Goal: Task Accomplishment & Management: Manage account settings

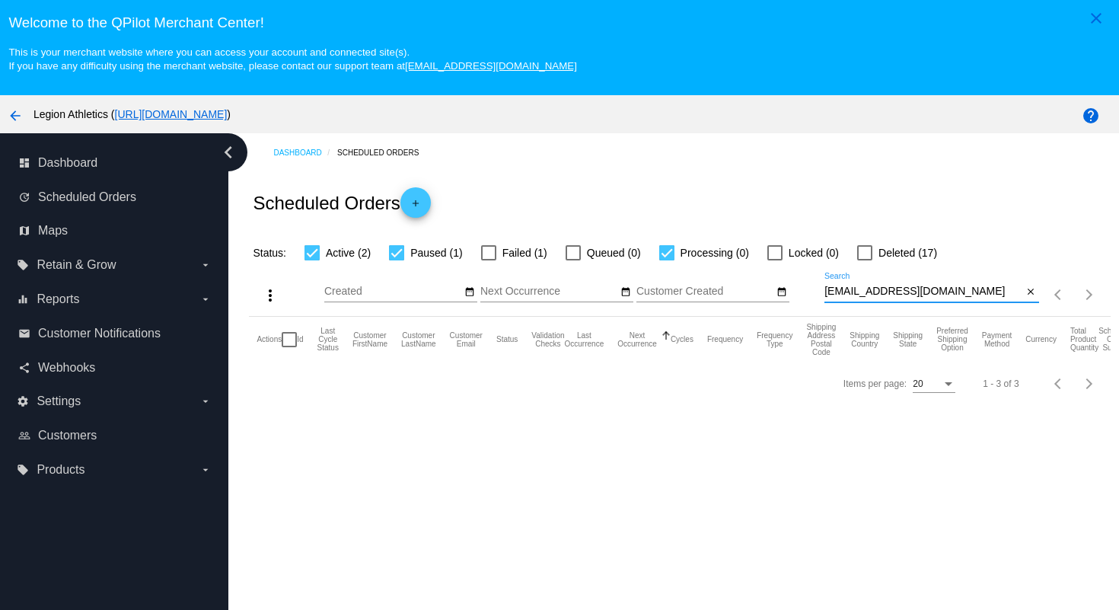
drag, startPoint x: 964, startPoint y: 298, endPoint x: 950, endPoint y: 259, distance: 41.2
click at [951, 259] on app-dashboard-scheduled-orders "Scheduled Orders add Status: Active (2) Paused (1) Failed (1) Queued (0) Proces…" at bounding box center [679, 288] width 861 height 232
paste input "rielkjoseph"
type input "[EMAIL_ADDRESS][DOMAIN_NAME]"
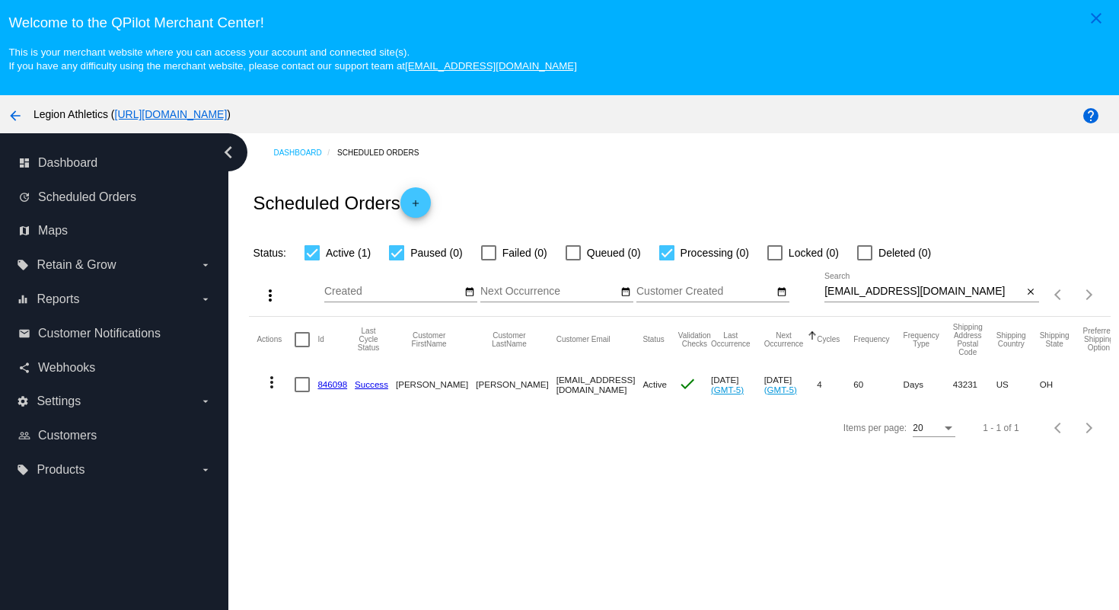
click at [323, 389] on link "846098" at bounding box center [332, 384] width 30 height 10
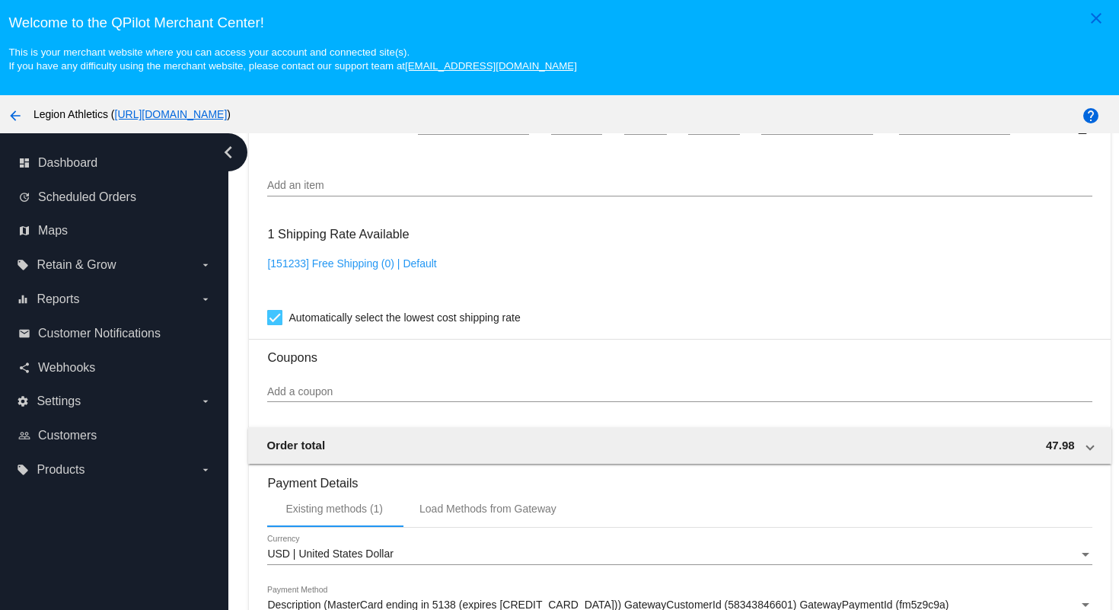
scroll to position [1215, 0]
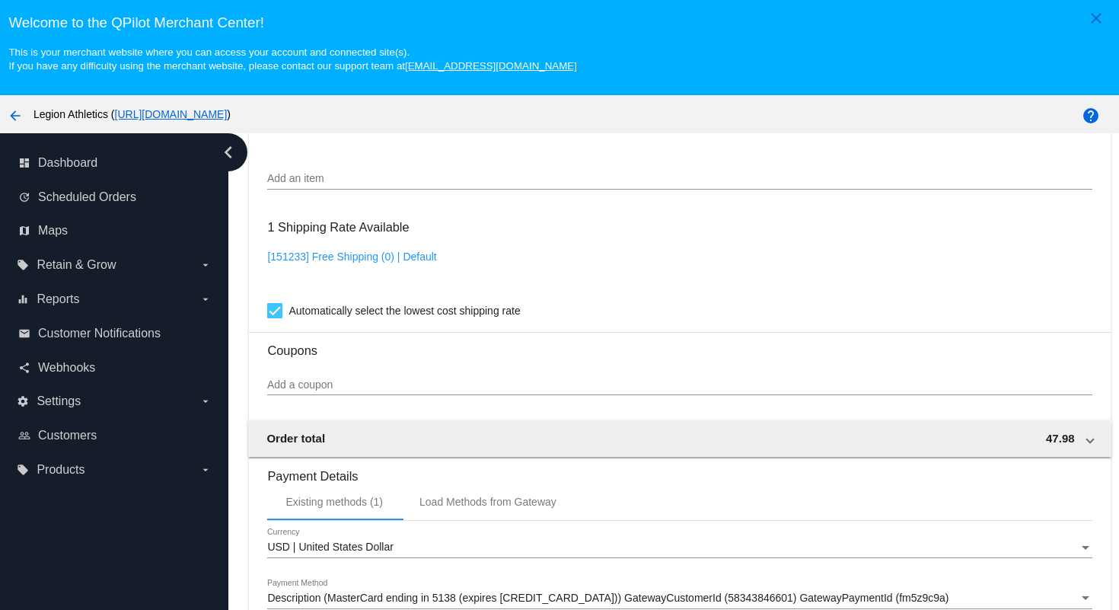
click at [325, 391] on input "Add a coupon" at bounding box center [679, 385] width 824 height 12
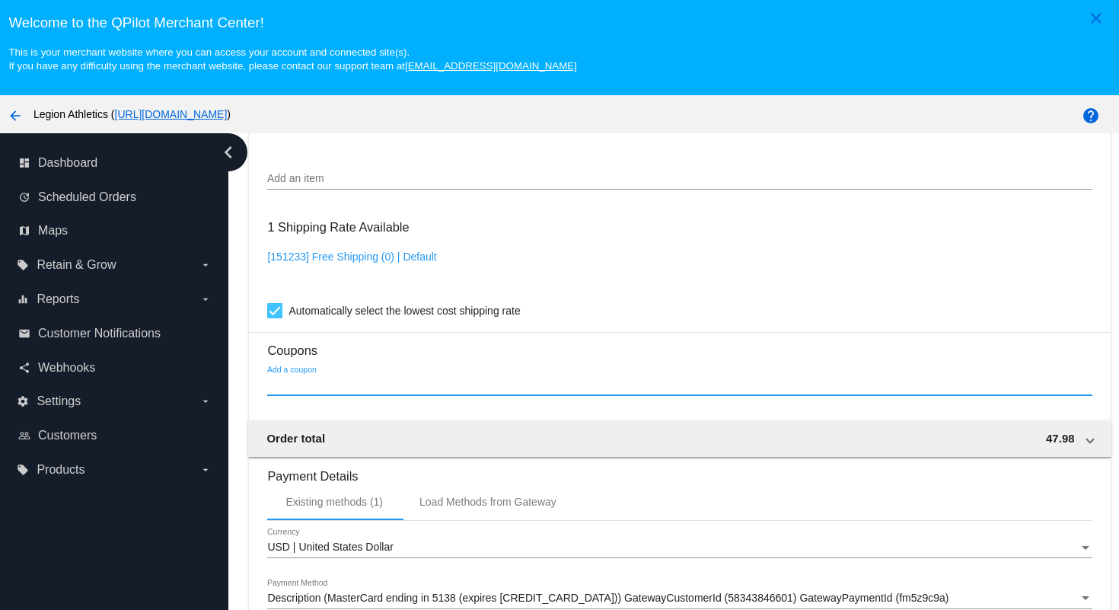
paste input "iuuwr"
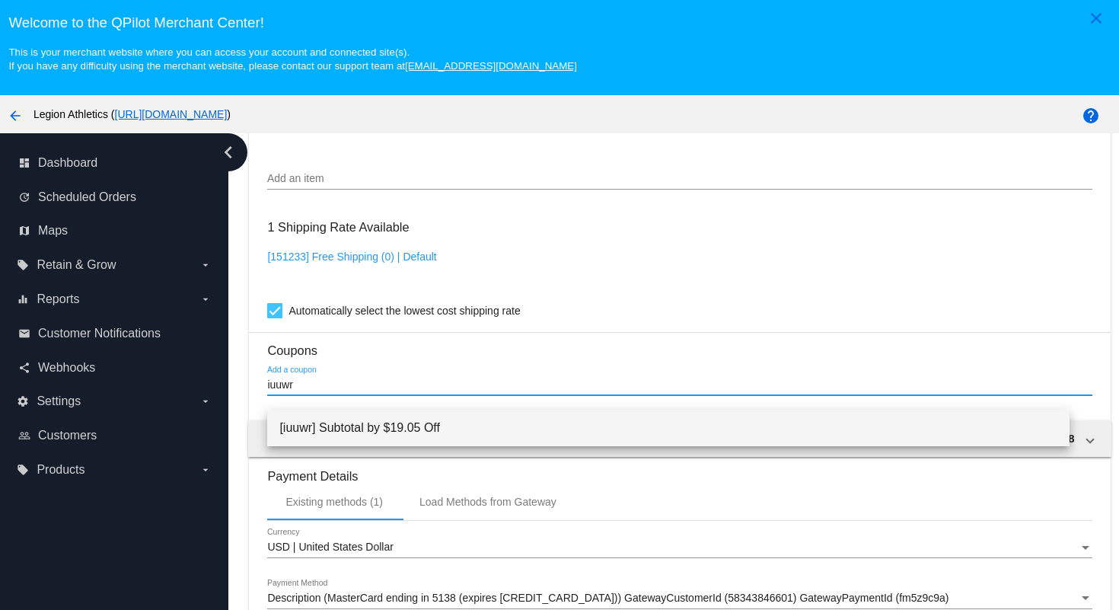
type input "iuuwr"
click at [429, 423] on span "[iuuwr] Subtotal by $19.05 Off" at bounding box center [667, 427] width 777 height 37
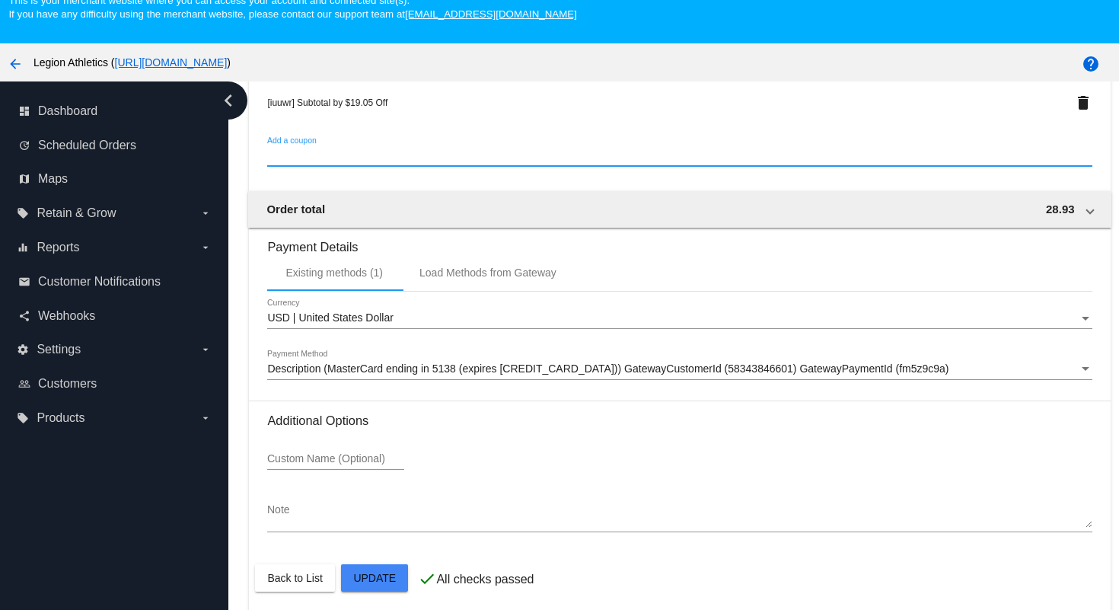
scroll to position [97, 0]
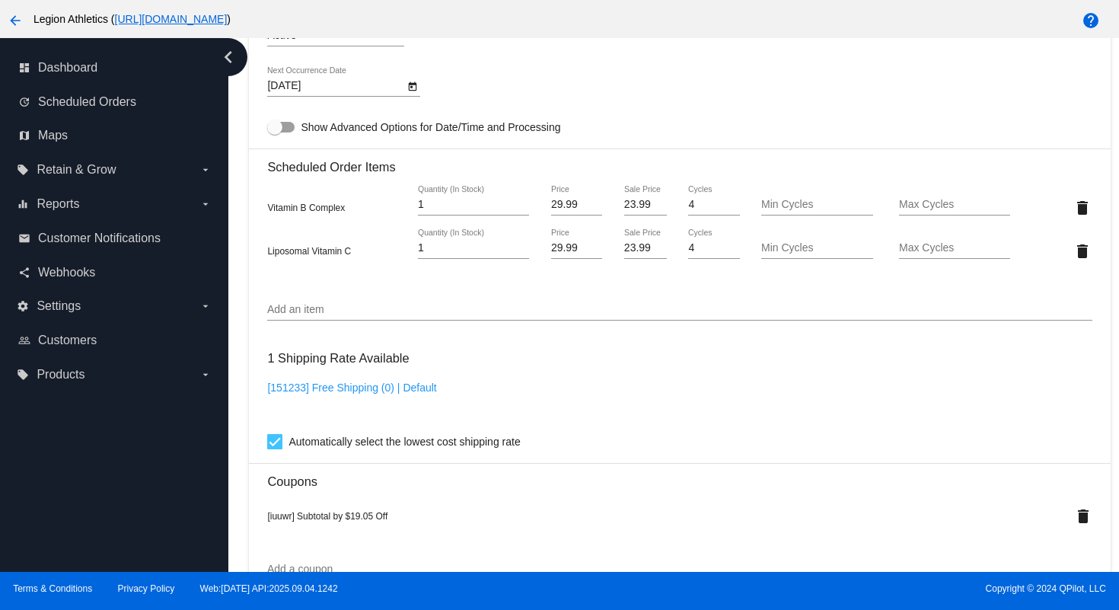
scroll to position [934, 0]
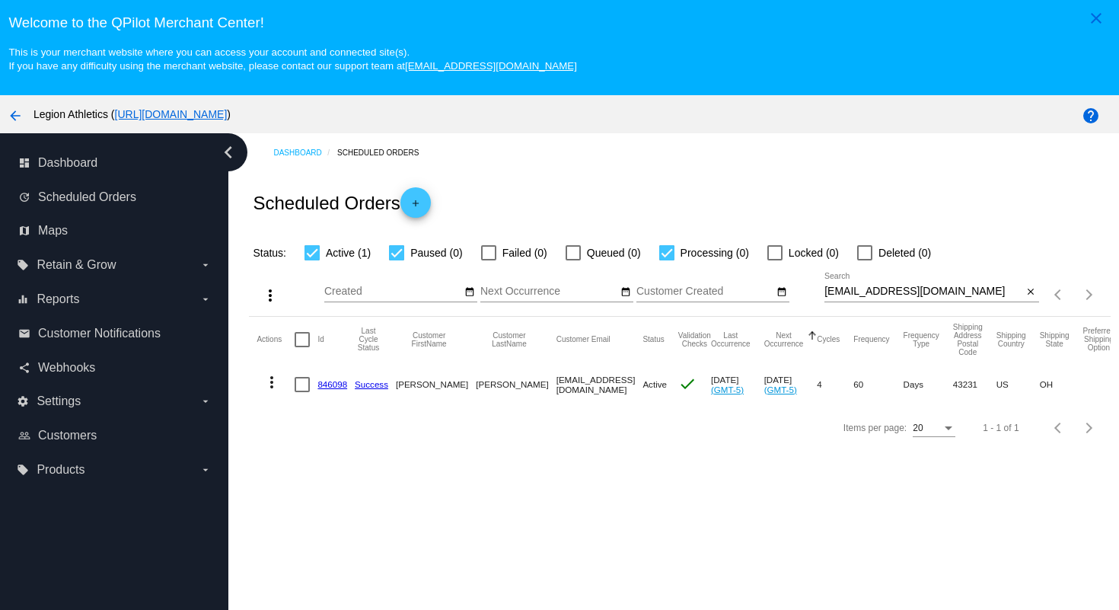
click at [124, 266] on label "local_offer Retain & Grow arrow_drop_down" at bounding box center [114, 265] width 194 height 24
click at [0, 0] on input "local_offer Retain & Grow arrow_drop_down" at bounding box center [0, 0] width 0 height 0
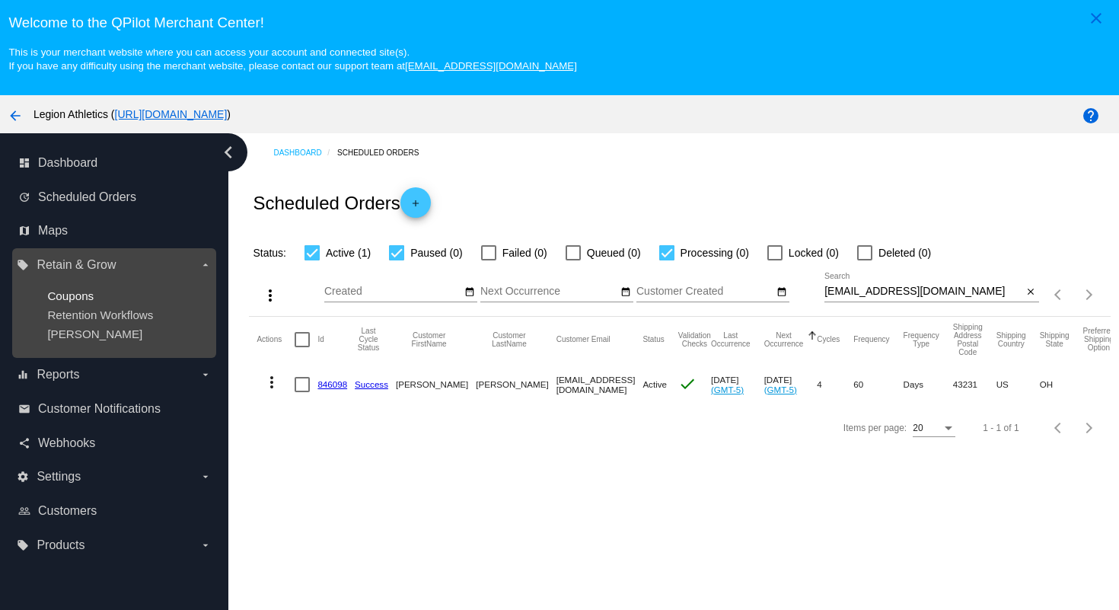
click at [84, 294] on span "Coupons" at bounding box center [70, 295] width 46 height 13
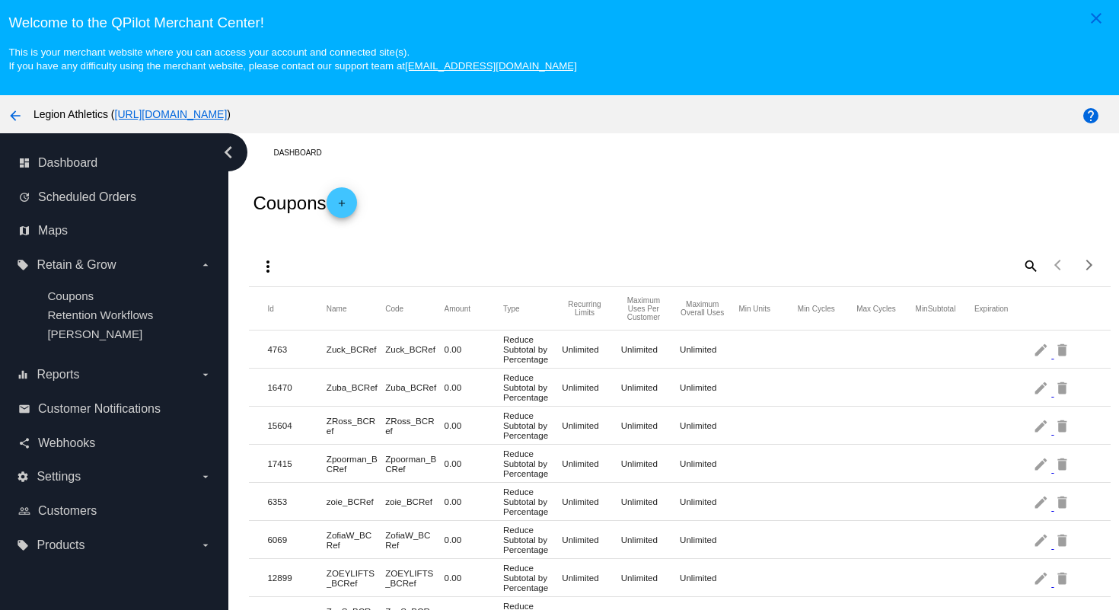
click at [356, 210] on link "add" at bounding box center [341, 202] width 30 height 30
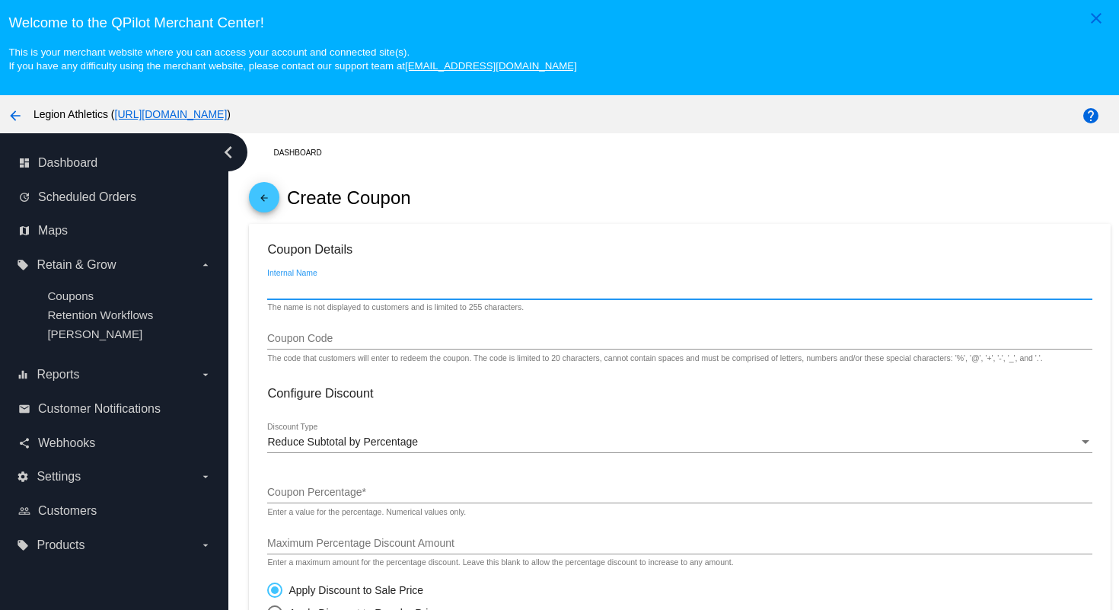
click at [380, 291] on input "Internal Name" at bounding box center [679, 288] width 824 height 12
type input "iuuwr"
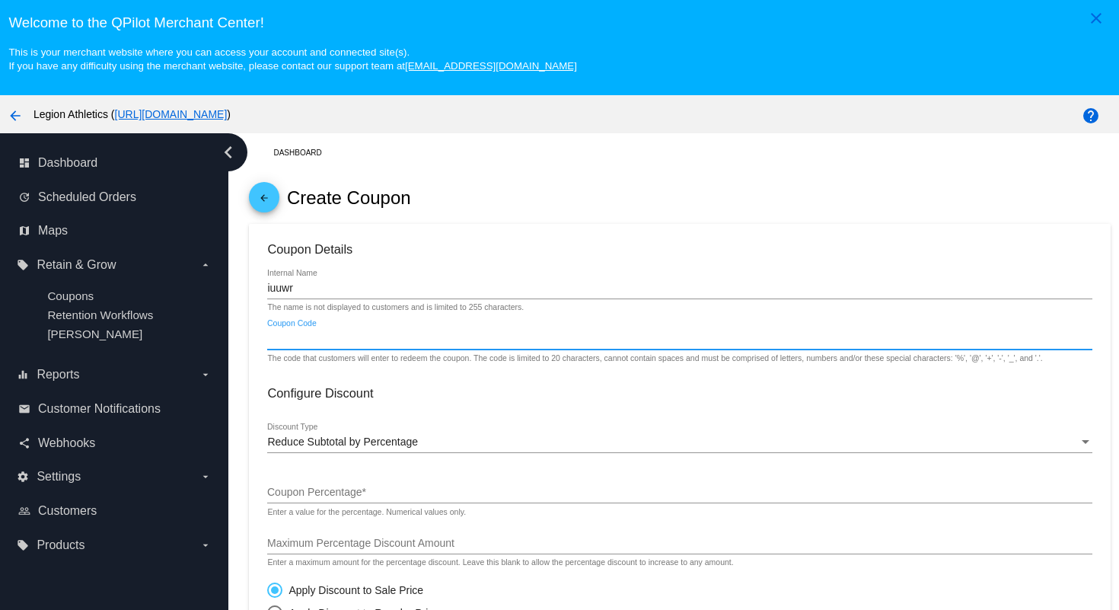
click at [380, 345] on input "Coupon Code" at bounding box center [679, 339] width 824 height 12
paste input "iuuwr"
type input "iuuwr"
click at [356, 447] on span "Reduce Subtotal by Percentage" at bounding box center [342, 441] width 151 height 12
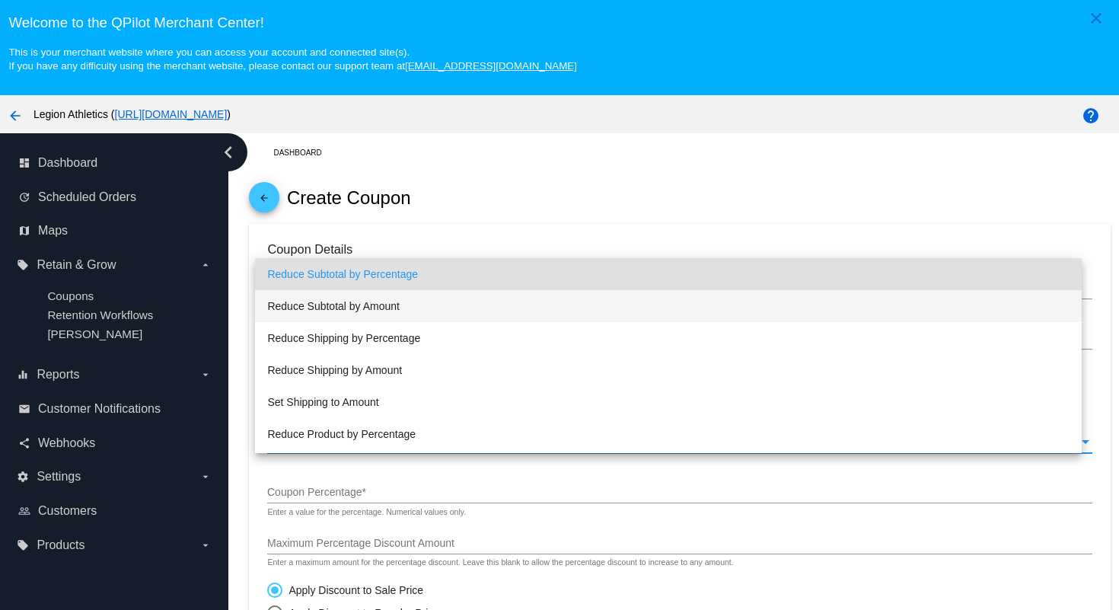
click at [367, 308] on span "Reduce Subtotal by Amount" at bounding box center [667, 306] width 801 height 32
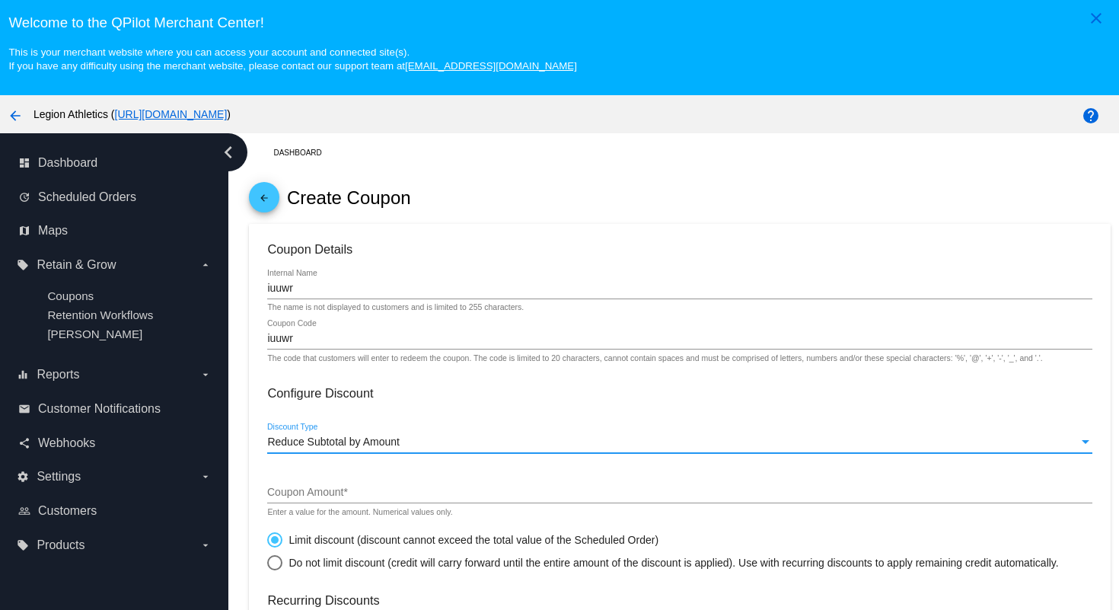
click at [342, 496] on input "Coupon Amount *" at bounding box center [679, 492] width 824 height 12
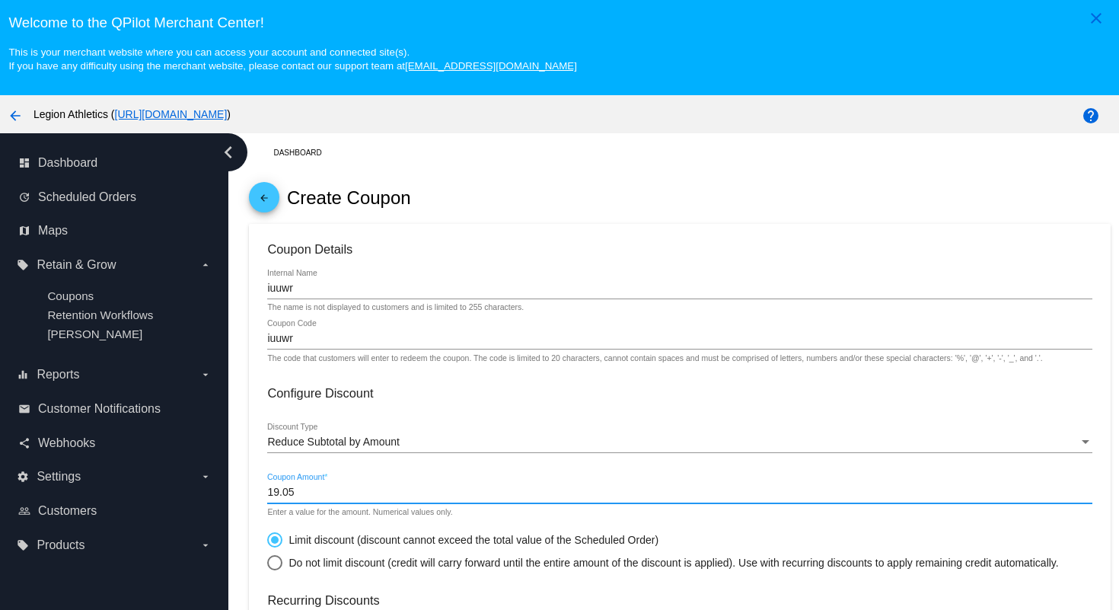
scroll to position [256, 0]
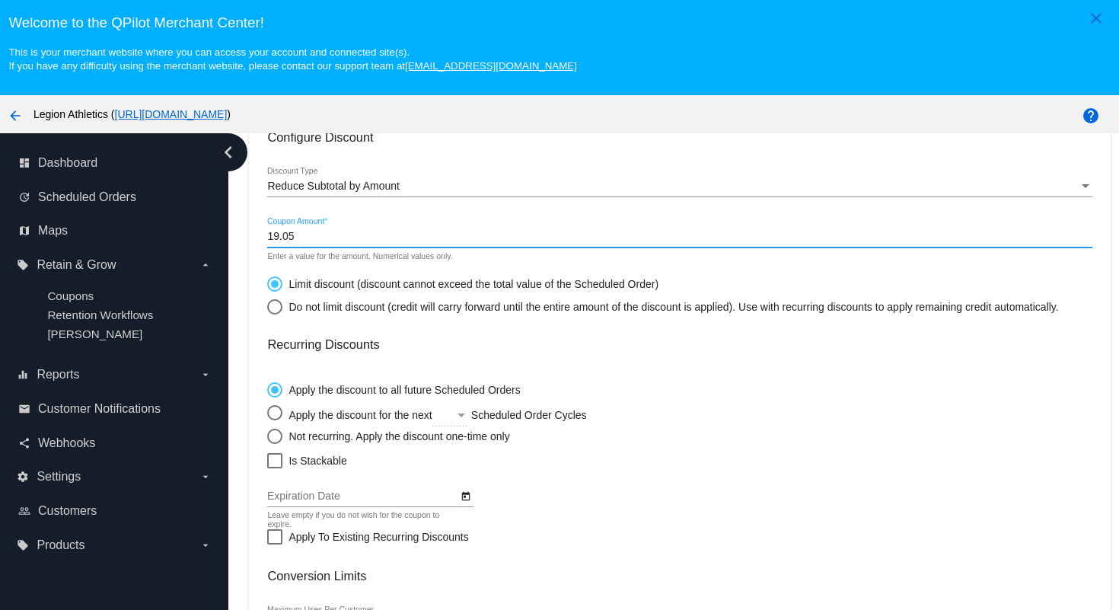
type input "19.05"
click at [272, 466] on div at bounding box center [274, 460] width 15 height 15
click at [274, 468] on input "Is Stackable" at bounding box center [274, 468] width 1 height 1
checkbox input "true"
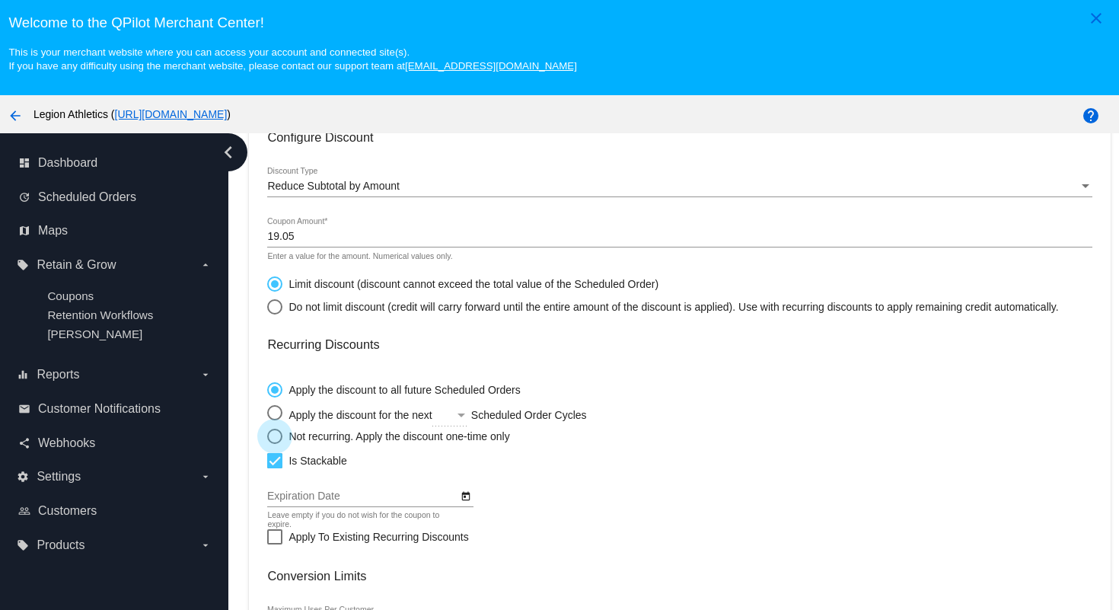
click at [271, 444] on div "Select an option" at bounding box center [274, 435] width 15 height 15
click at [267, 436] on input "Not recurring. Apply the discount one-time only" at bounding box center [266, 435] width 1 height 1
radio input "true"
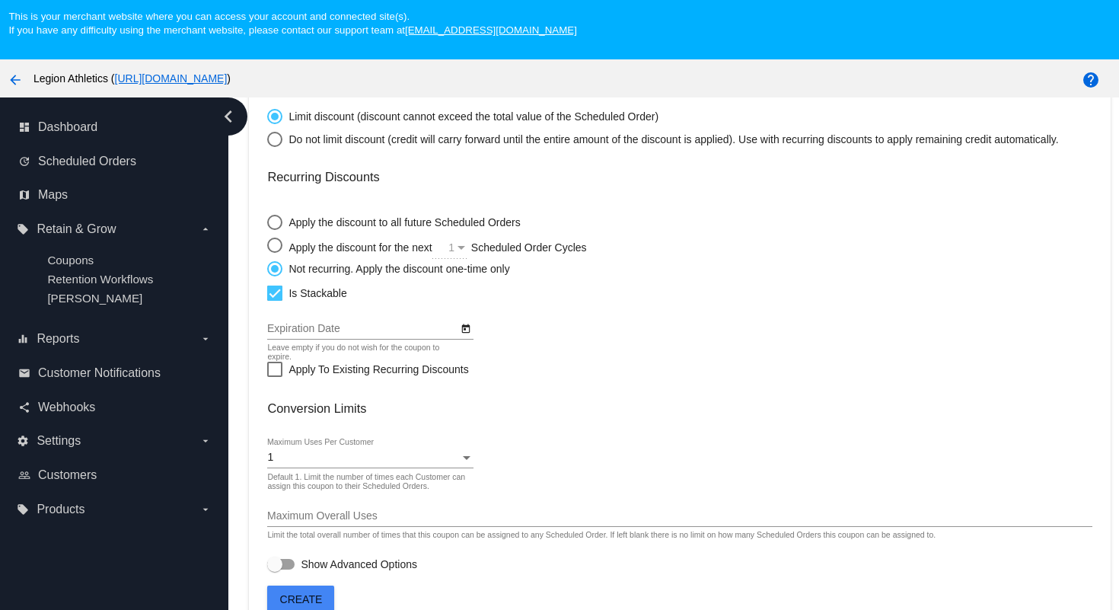
scroll to position [97, 0]
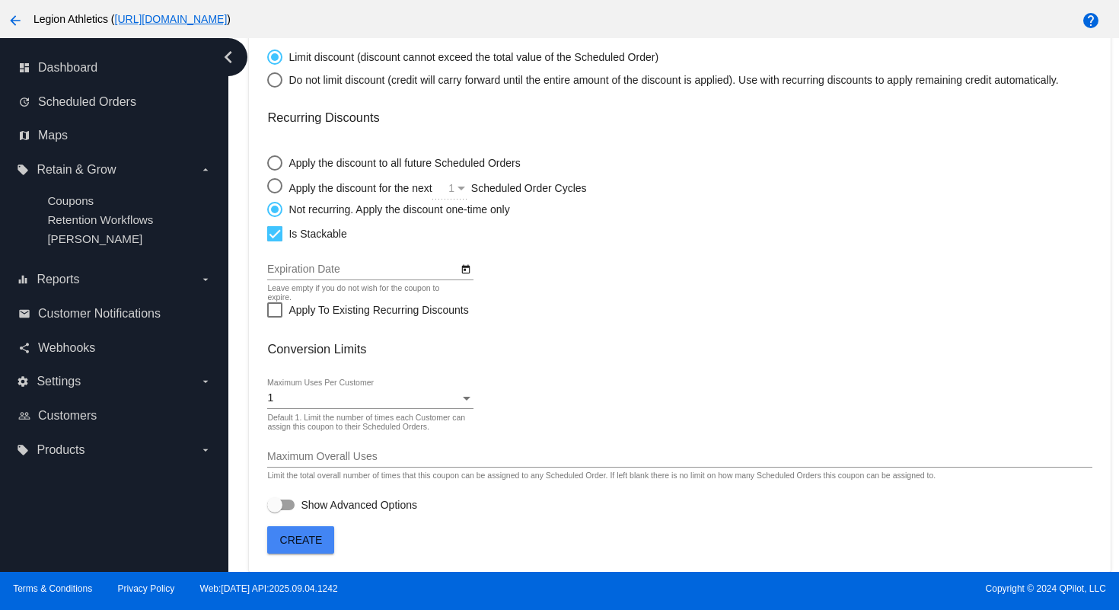
click at [301, 536] on span "Create" at bounding box center [301, 539] width 43 height 12
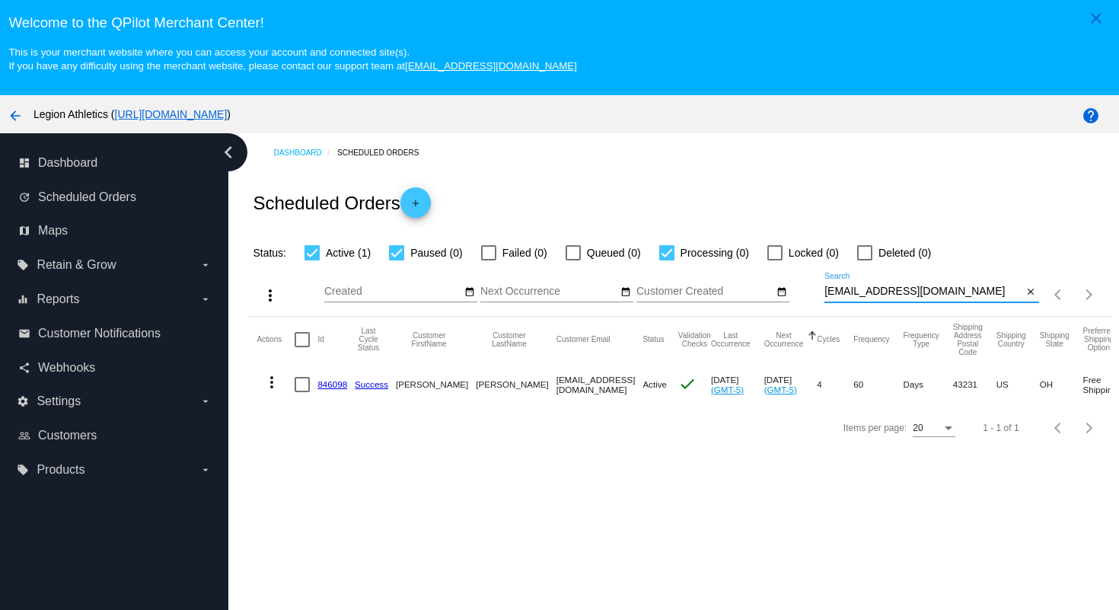
drag, startPoint x: 954, startPoint y: 296, endPoint x: 950, endPoint y: 266, distance: 30.8
click at [950, 266] on div "more_vert Sep Jan Feb Mar Apr 1" at bounding box center [679, 289] width 861 height 54
paste input "prilguthrie7"
type input "[EMAIL_ADDRESS][DOMAIN_NAME]"
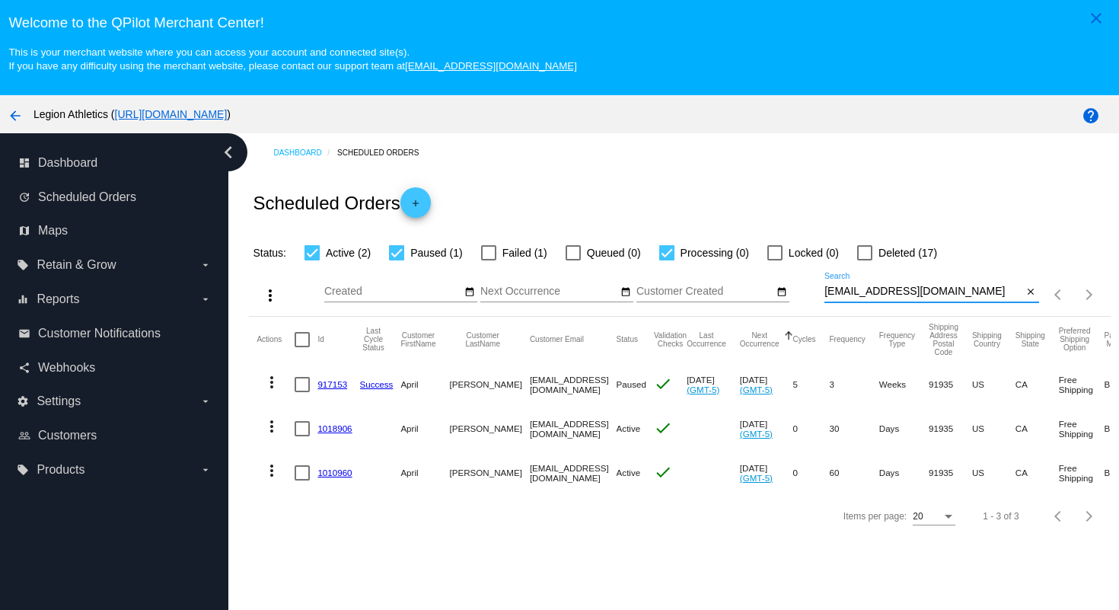
click at [339, 388] on link "917153" at bounding box center [332, 384] width 30 height 10
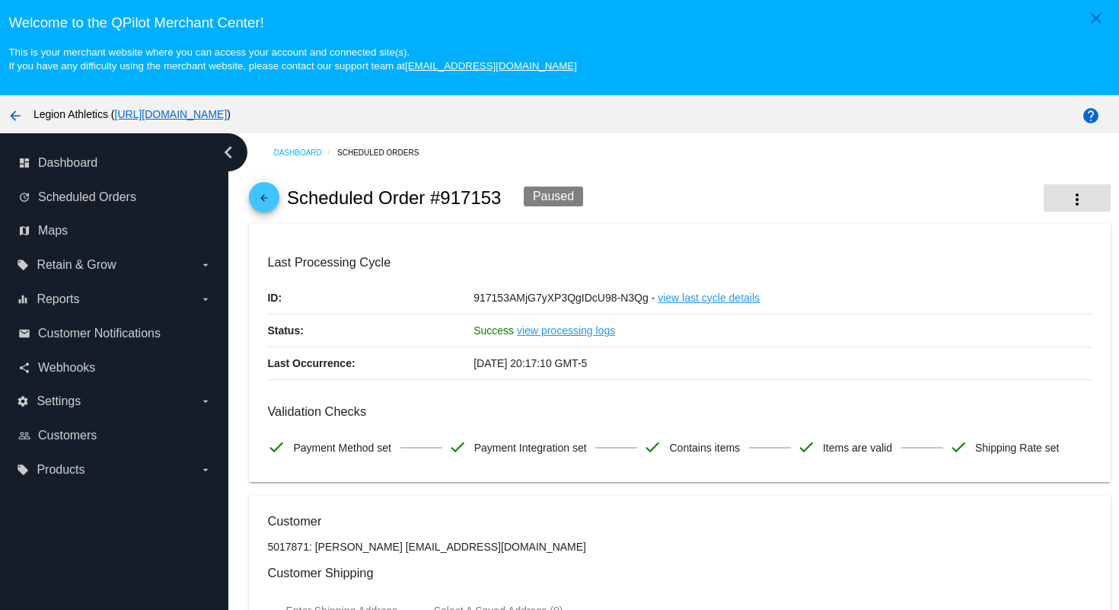
click at [1068, 208] on mat-icon "more_vert" at bounding box center [1077, 199] width 18 height 18
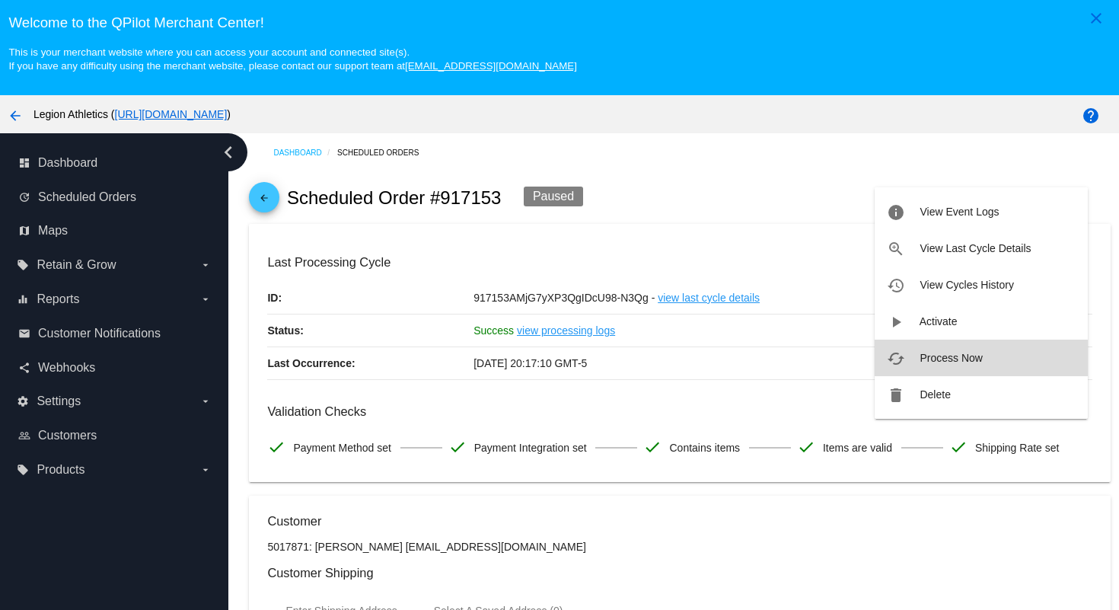
click at [979, 358] on span "Process Now" at bounding box center [950, 358] width 62 height 12
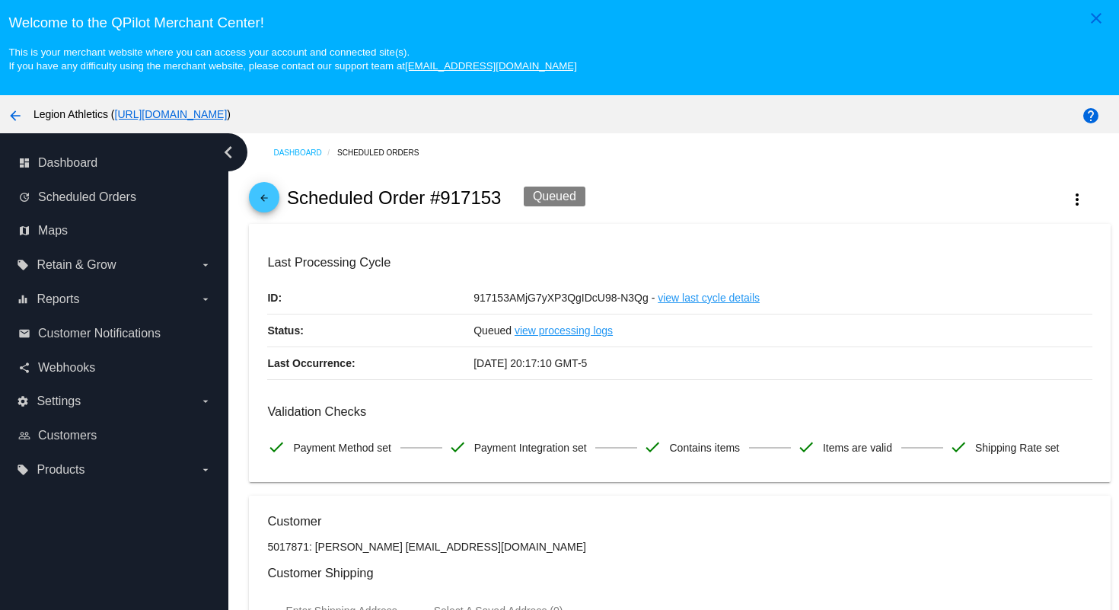
click at [265, 199] on mat-icon "arrow_back" at bounding box center [264, 202] width 18 height 18
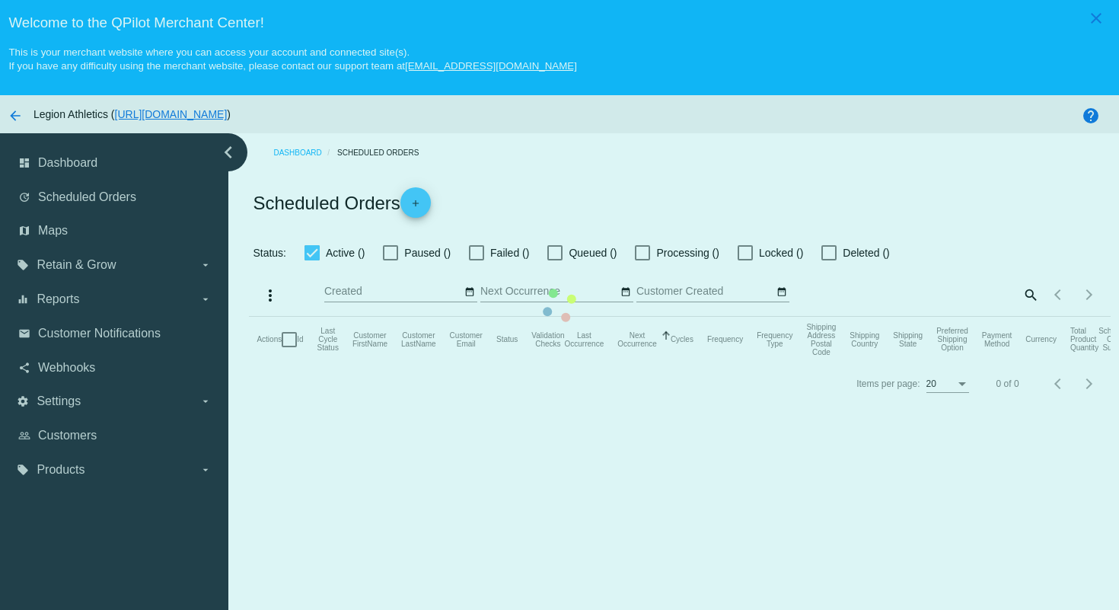
checkbox input "true"
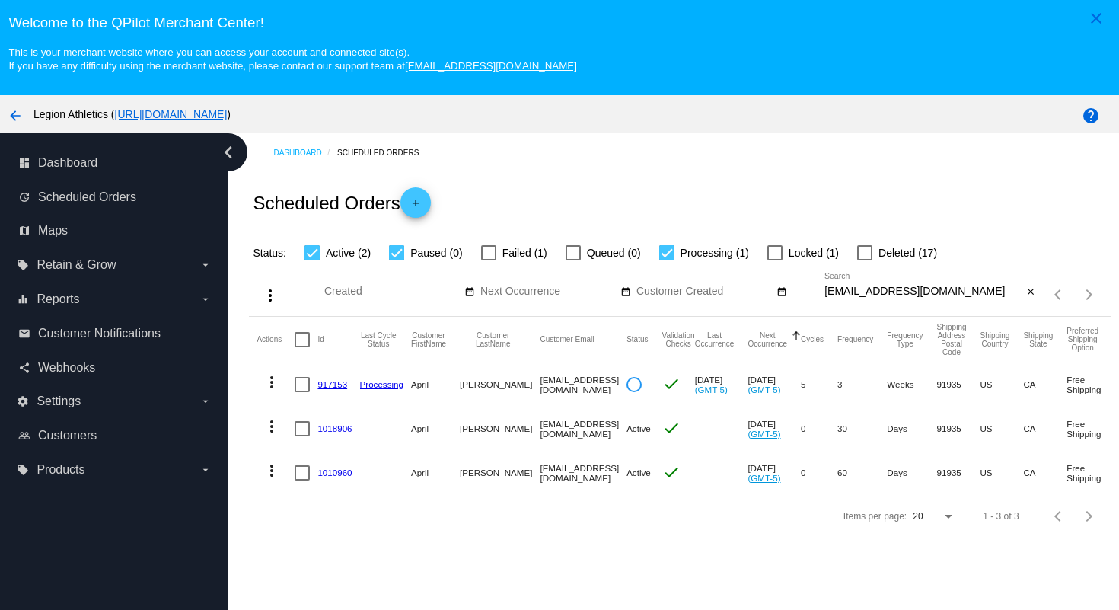
click at [344, 431] on link "1018906" at bounding box center [334, 428] width 34 height 10
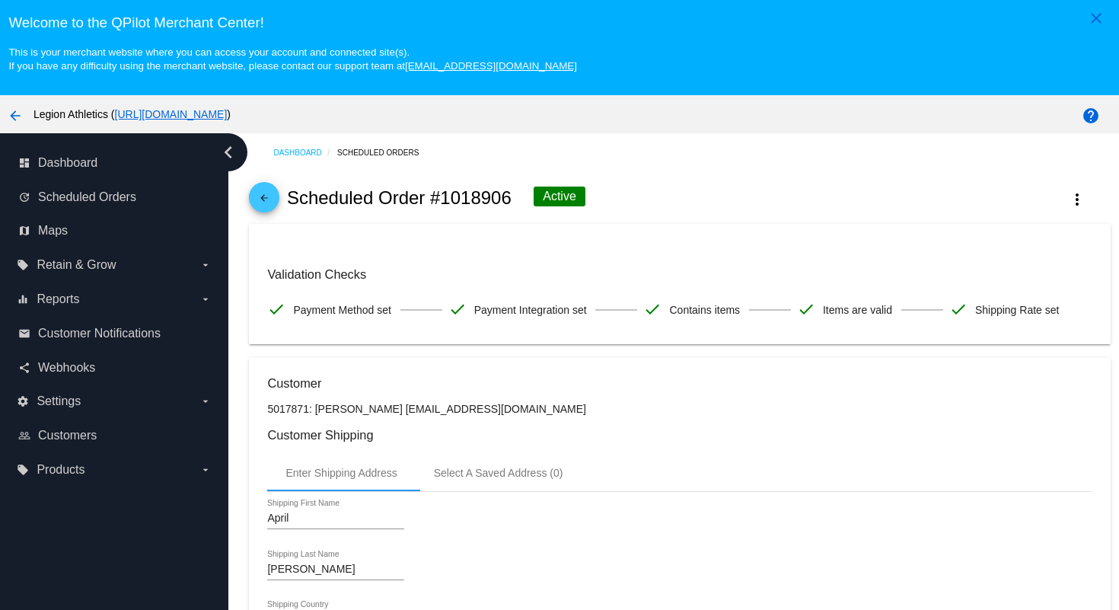
click at [257, 205] on mat-icon "arrow_back" at bounding box center [264, 202] width 18 height 18
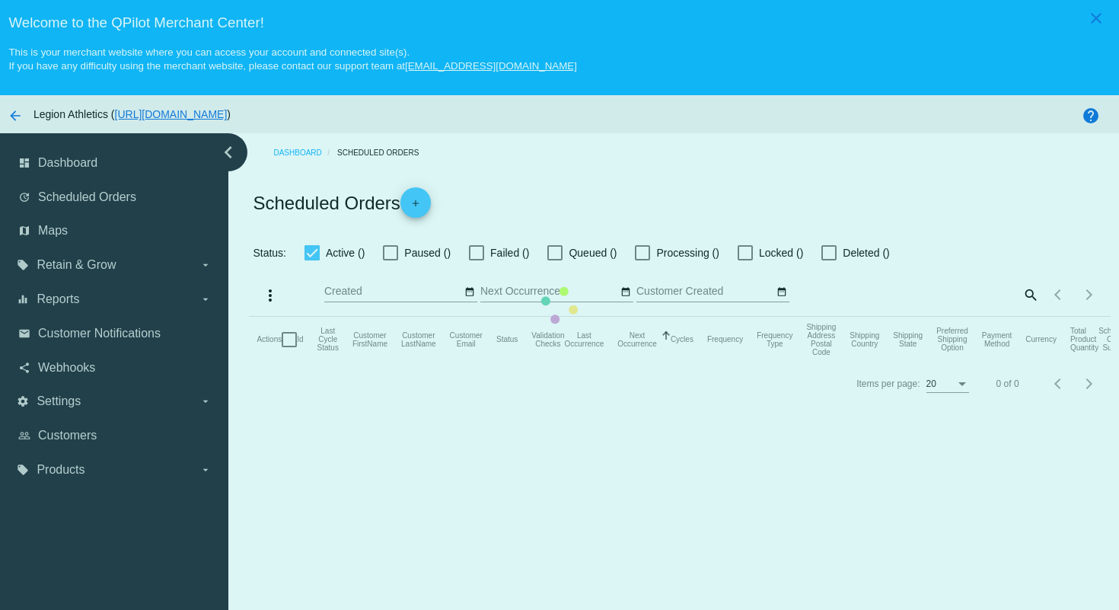
checkbox input "true"
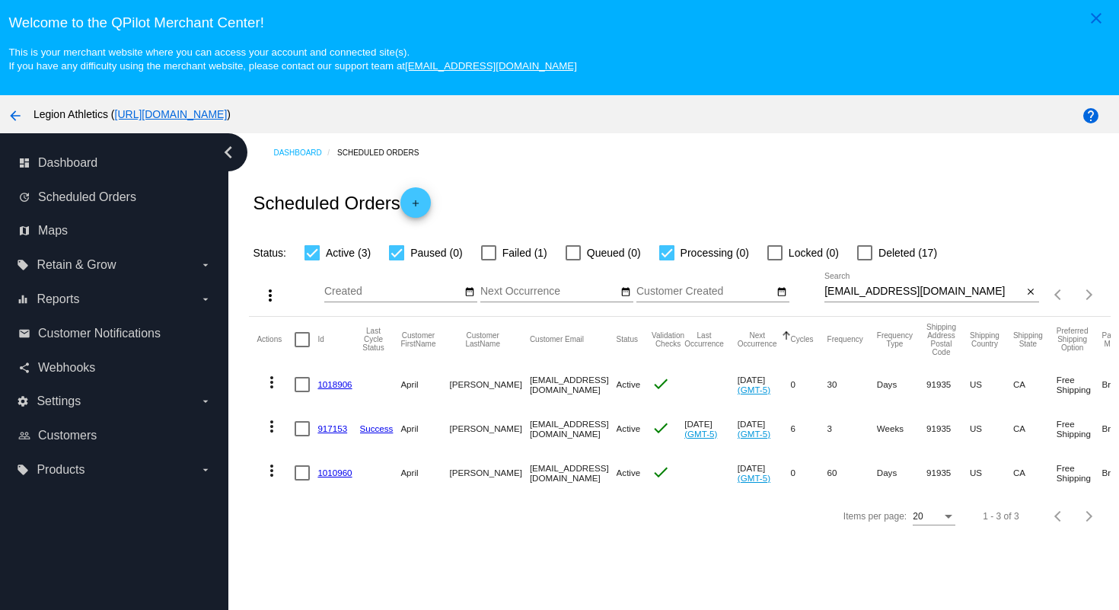
click at [339, 477] on link "1010960" at bounding box center [334, 472] width 34 height 10
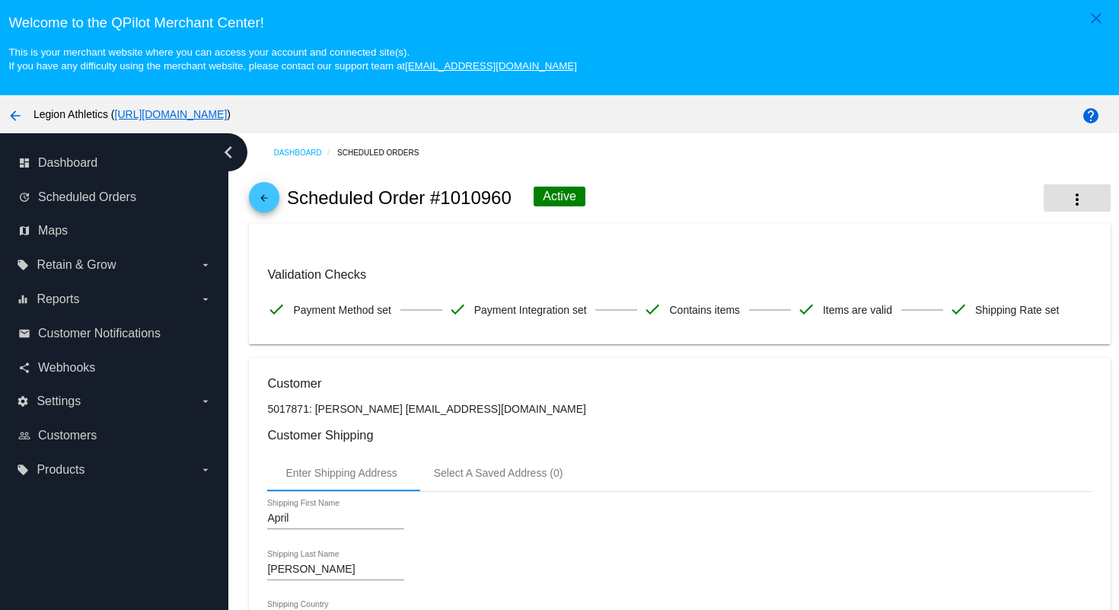
click at [1068, 206] on mat-icon "more_vert" at bounding box center [1077, 199] width 18 height 18
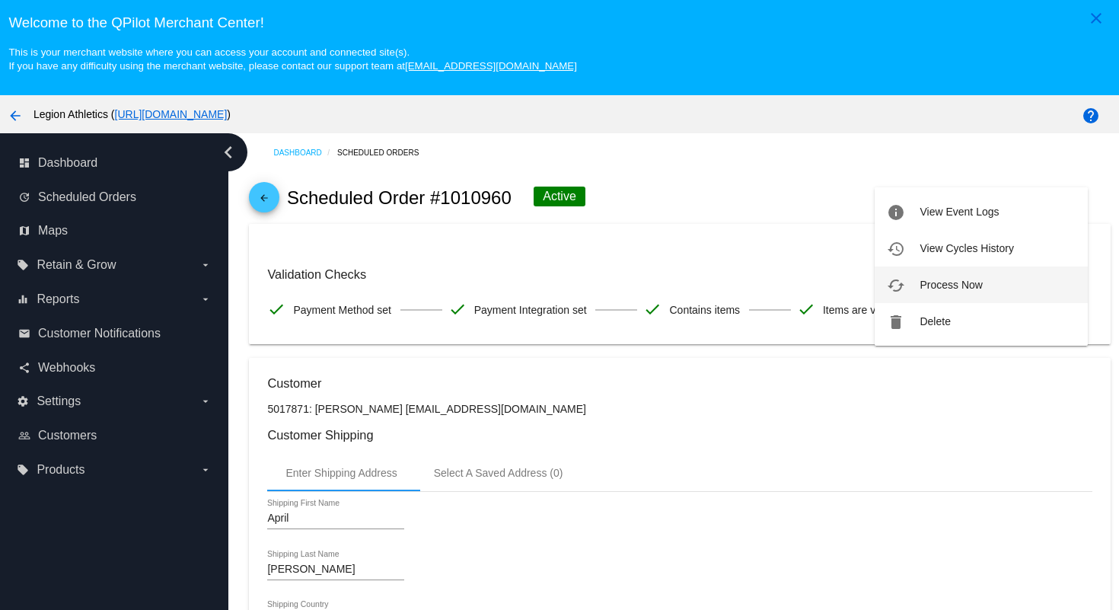
click at [962, 295] on button "cached Process Now" at bounding box center [980, 284] width 213 height 37
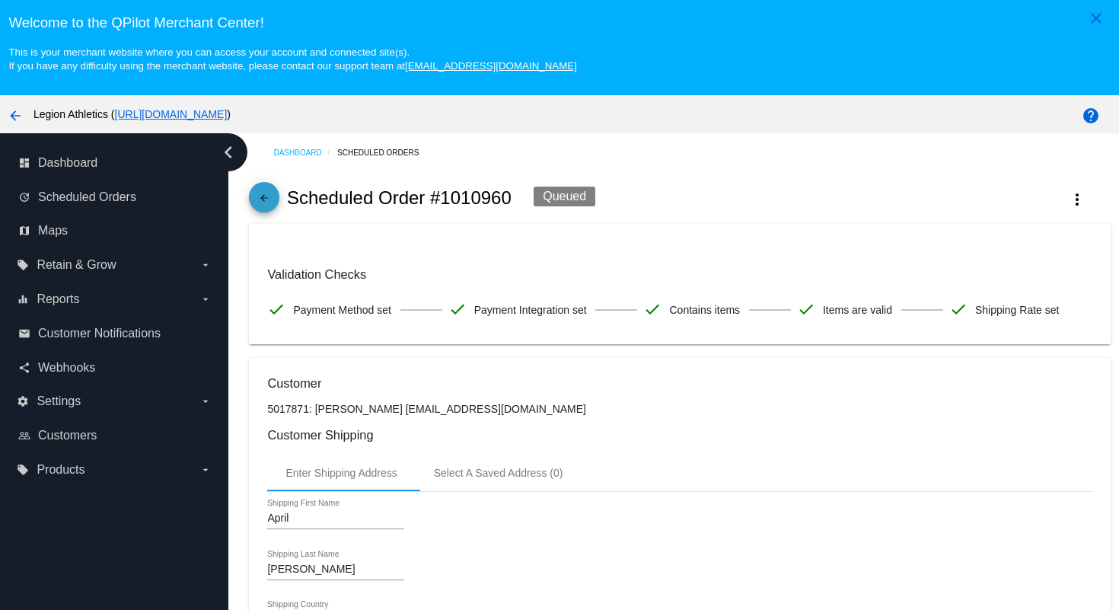
click at [267, 205] on mat-icon "arrow_back" at bounding box center [264, 202] width 18 height 18
